Goal: Navigation & Orientation: Find specific page/section

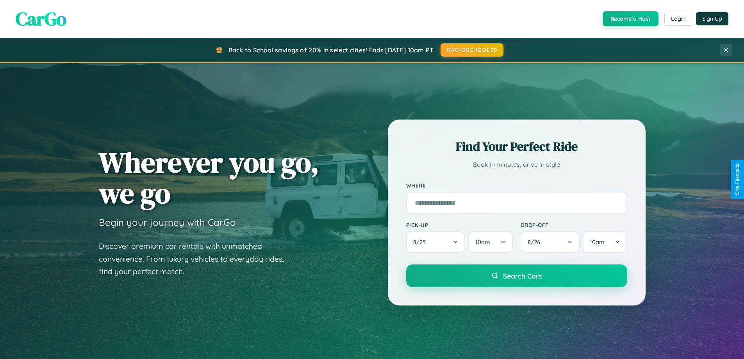
scroll to position [537, 0]
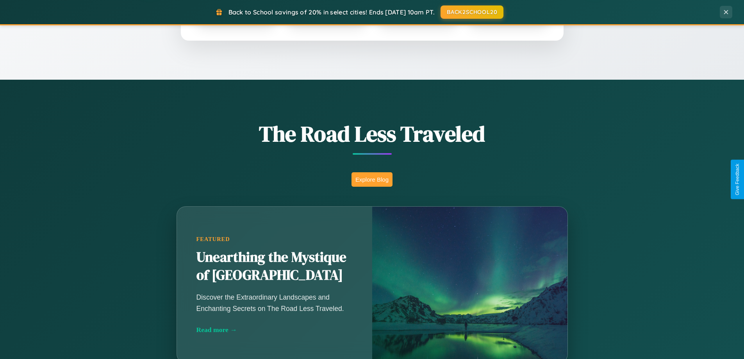
click at [372, 179] on button "Explore Blog" at bounding box center [372, 179] width 41 height 14
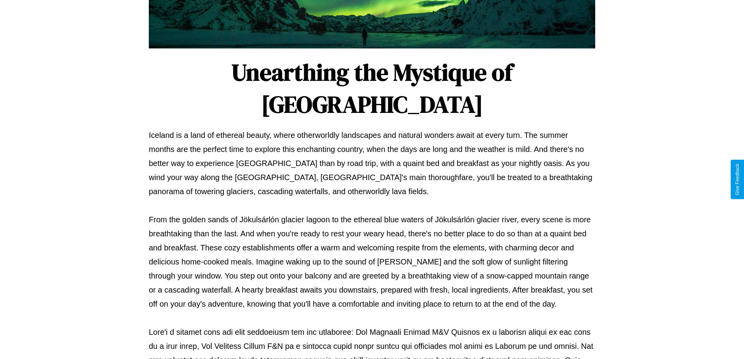
scroll to position [253, 0]
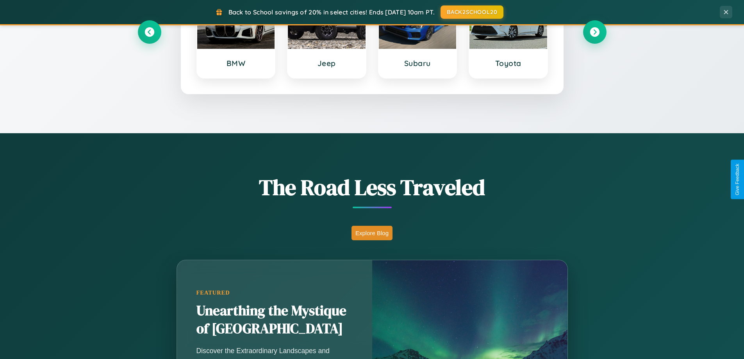
scroll to position [191, 0]
